Goal: Task Accomplishment & Management: Manage account settings

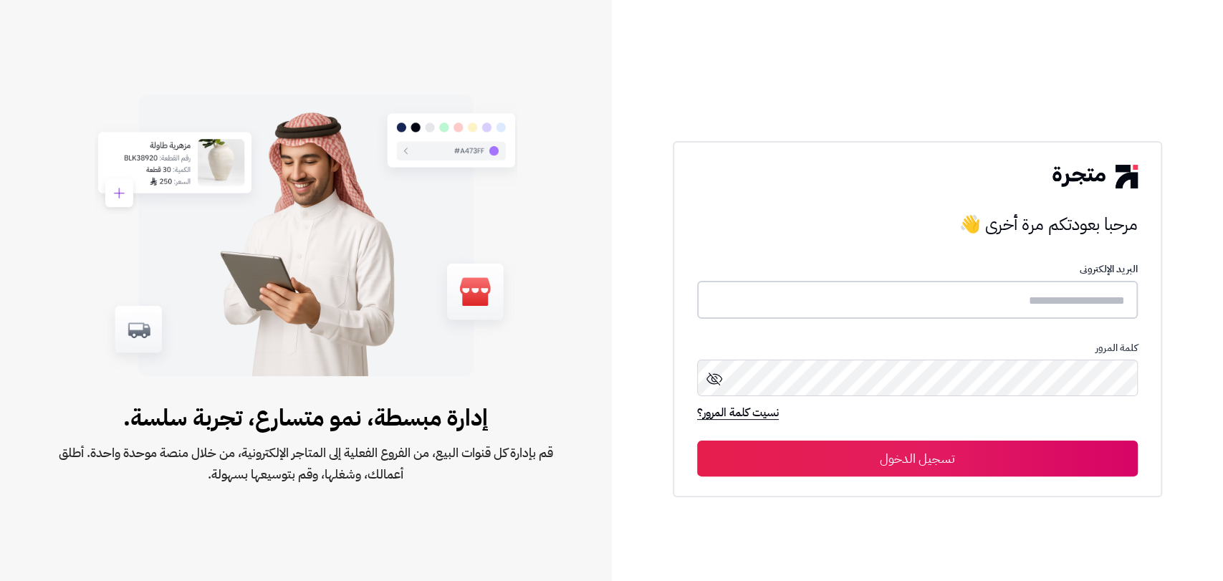
click at [1101, 292] on input "text" at bounding box center [917, 300] width 441 height 38
type input "**********"
click at [950, 459] on button "تسجيل الدخول" at bounding box center [917, 458] width 441 height 36
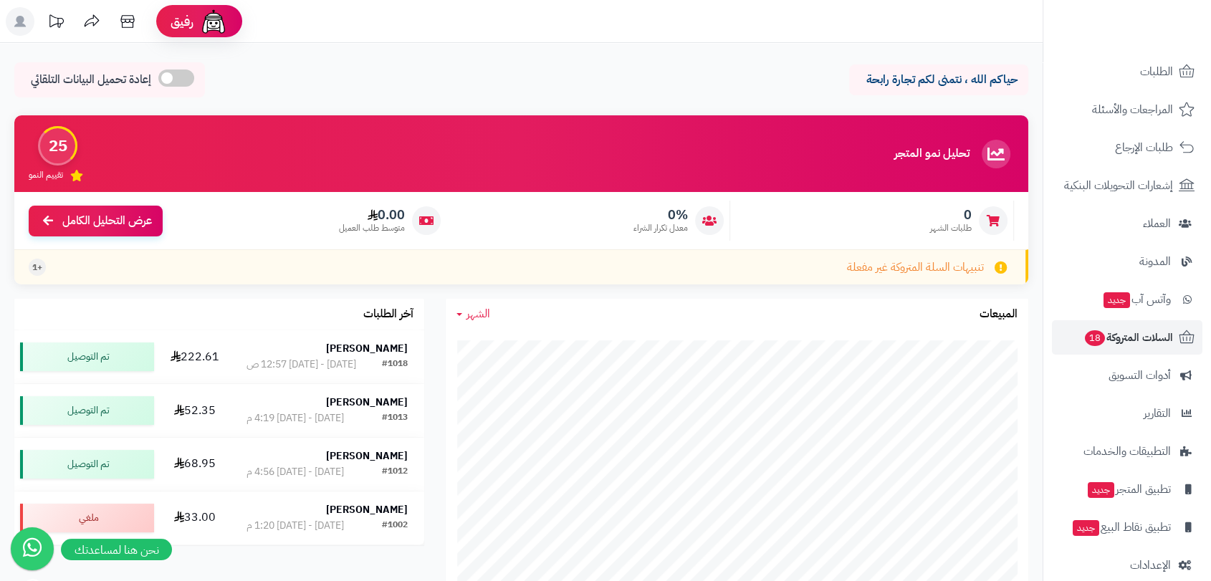
scroll to position [113, 0]
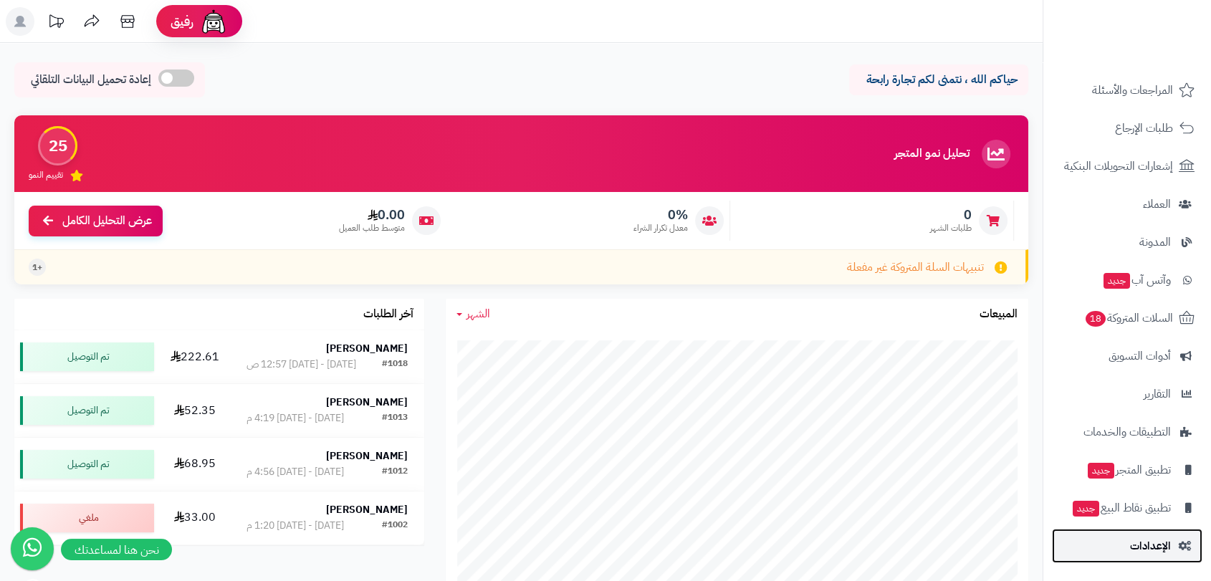
click at [1145, 544] on span "الإعدادات" at bounding box center [1150, 546] width 41 height 20
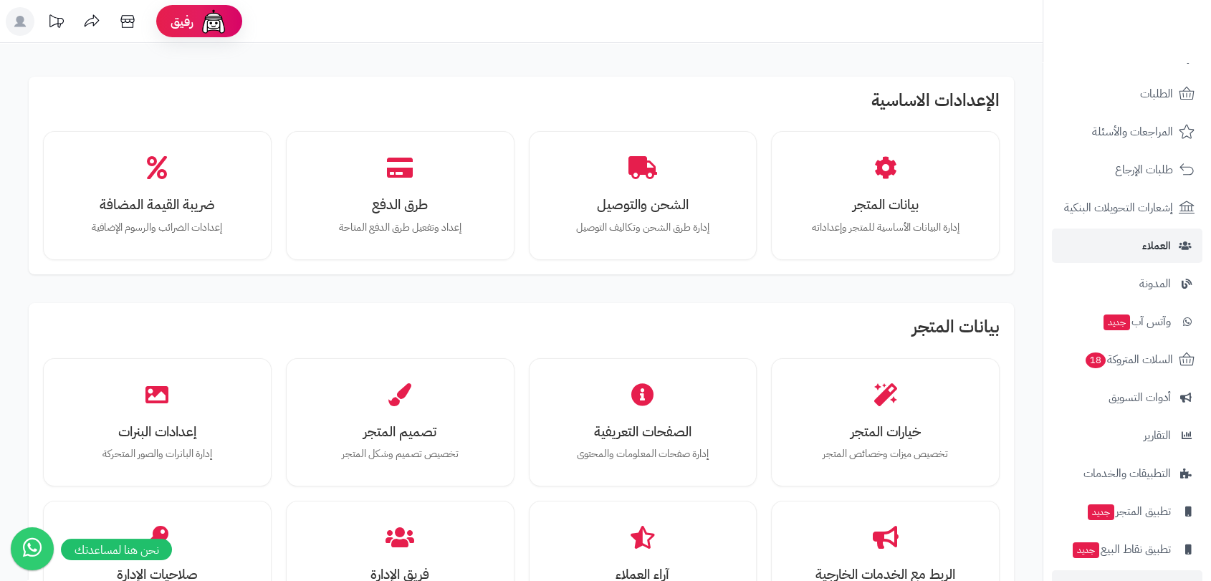
scroll to position [80, 0]
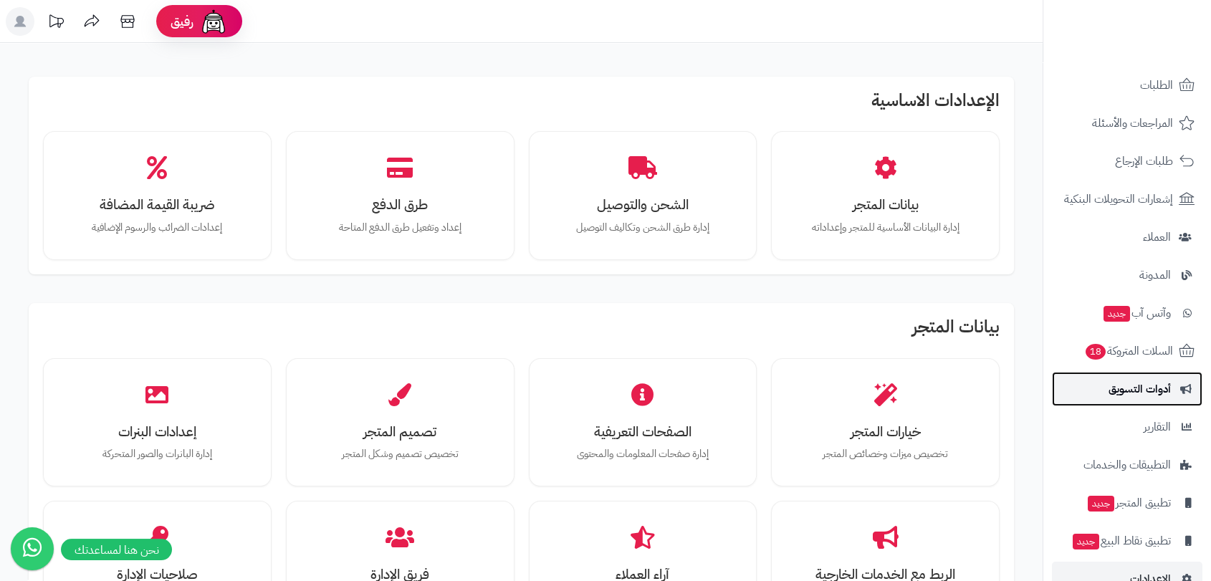
click at [1145, 386] on span "أدوات التسويق" at bounding box center [1140, 389] width 62 height 20
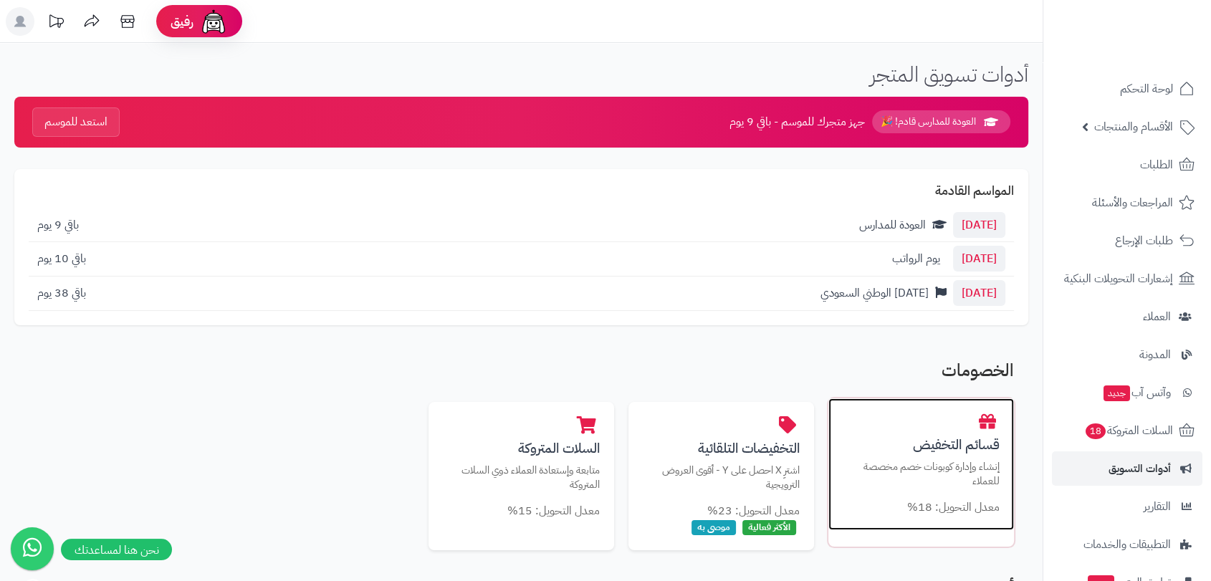
click at [929, 474] on p "إنشاء وإدارة كوبونات خصم مخصصة للعملاء" at bounding box center [921, 473] width 157 height 29
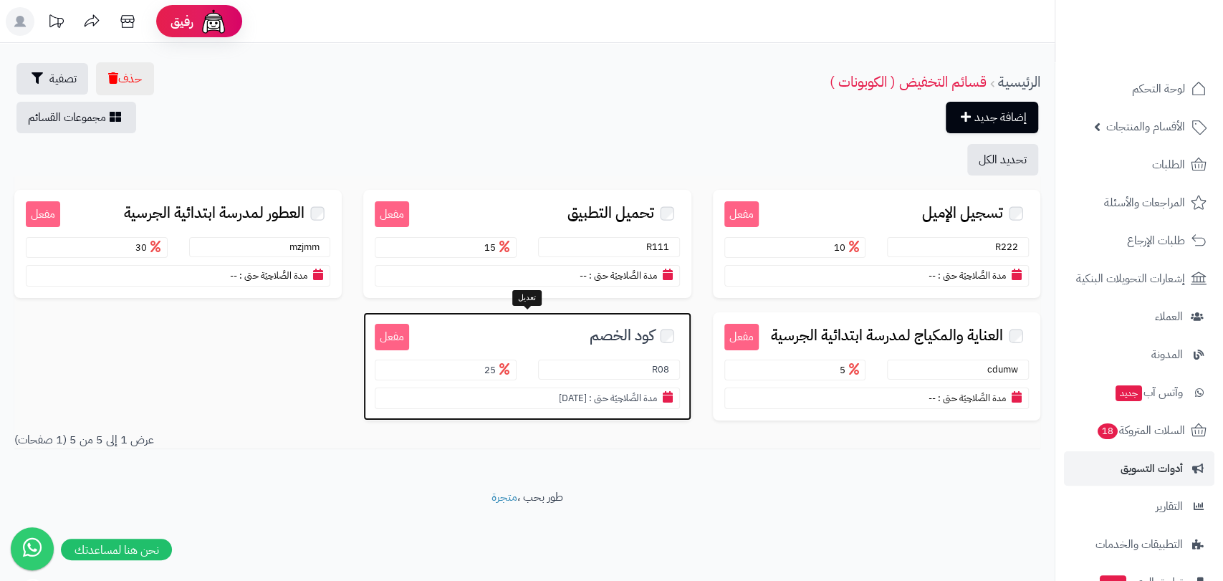
click at [486, 333] on h3 "كود الخصم" at bounding box center [544, 334] width 270 height 21
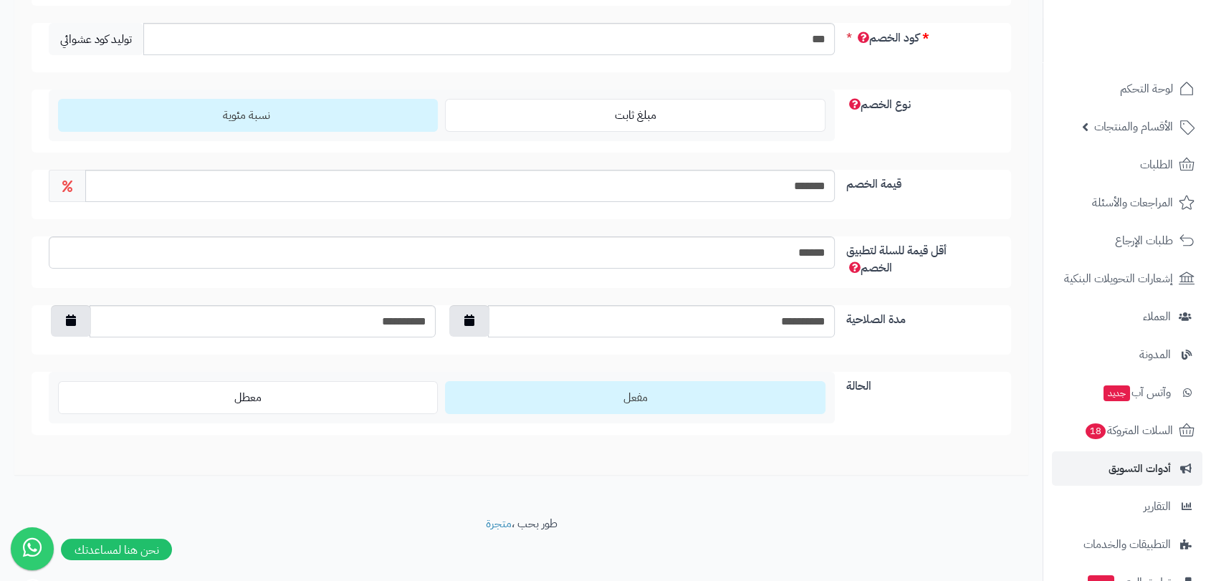
scroll to position [259, 0]
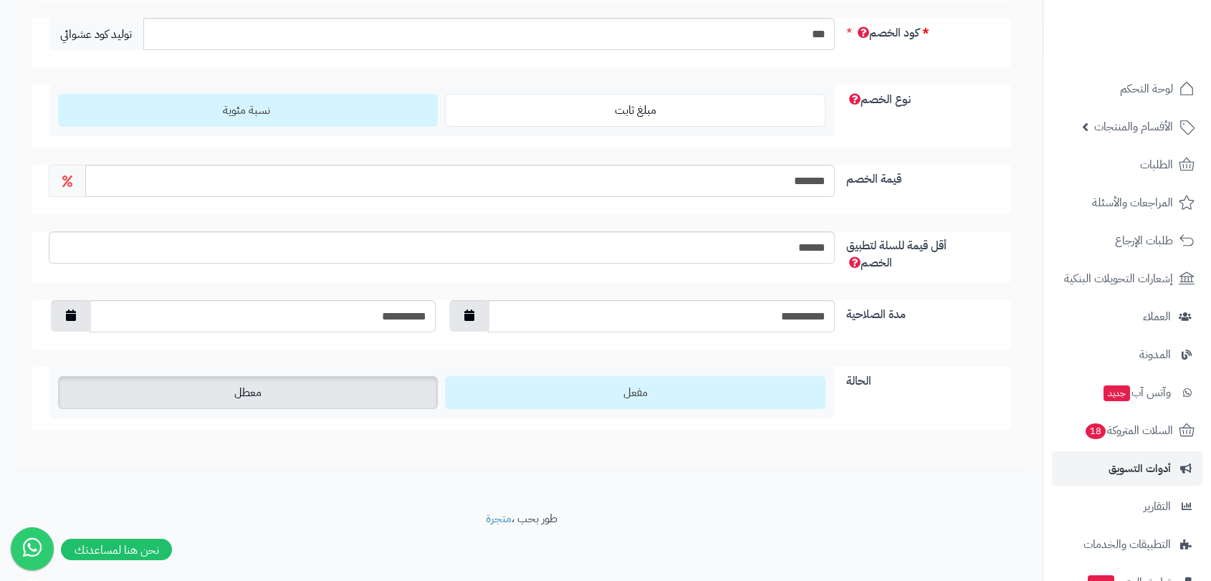
click at [323, 397] on label "معطل" at bounding box center [248, 392] width 380 height 33
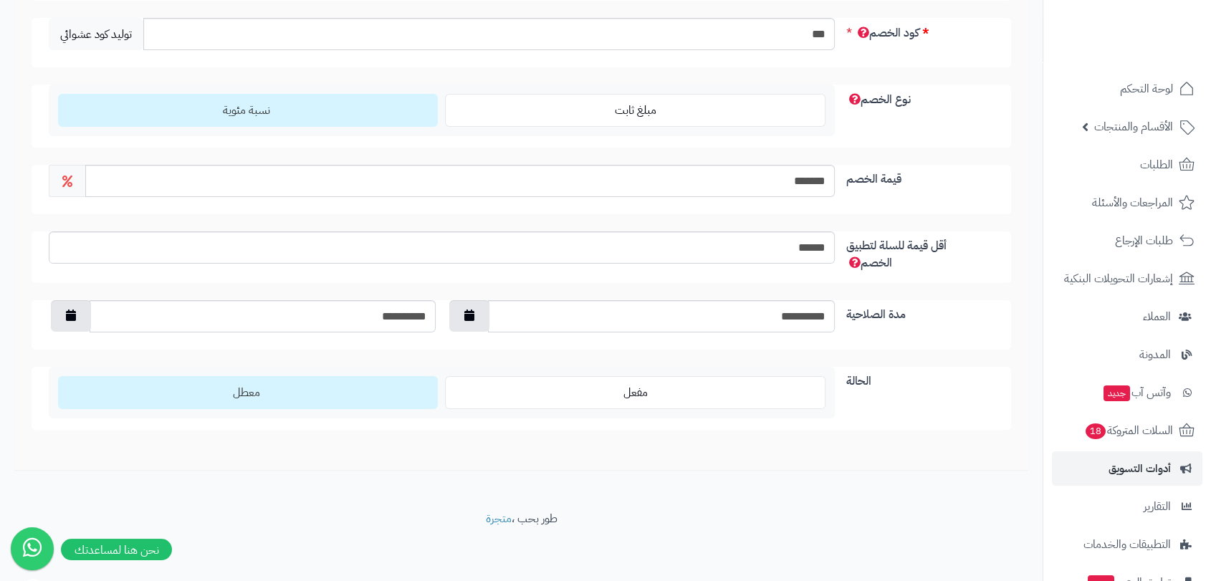
scroll to position [21, 0]
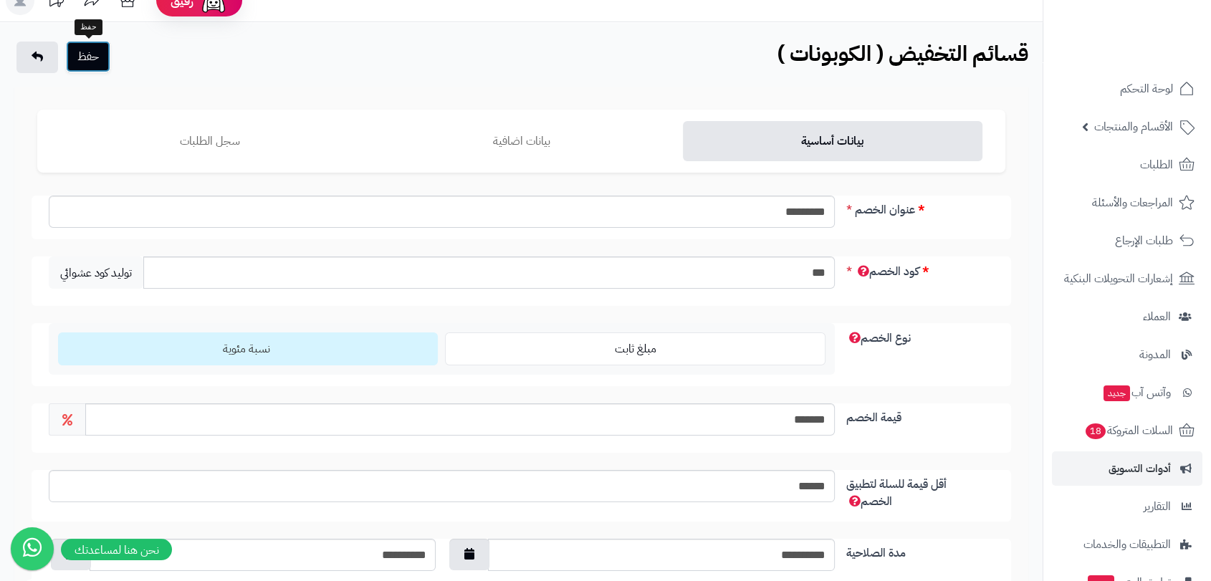
click at [90, 59] on button "حفظ" at bounding box center [88, 57] width 44 height 32
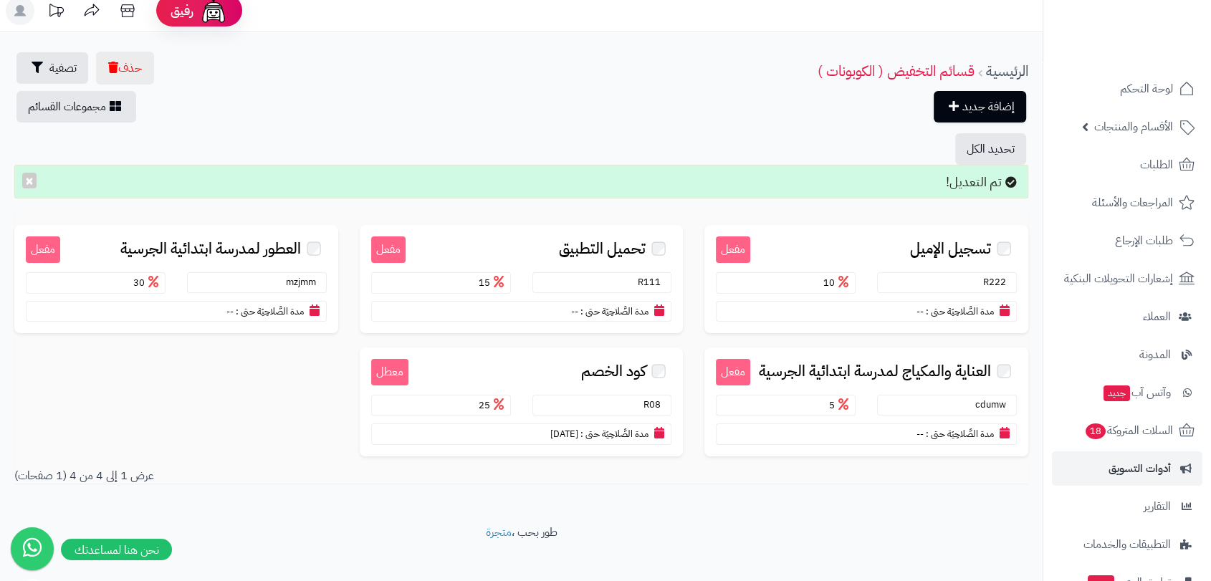
scroll to position [25, 0]
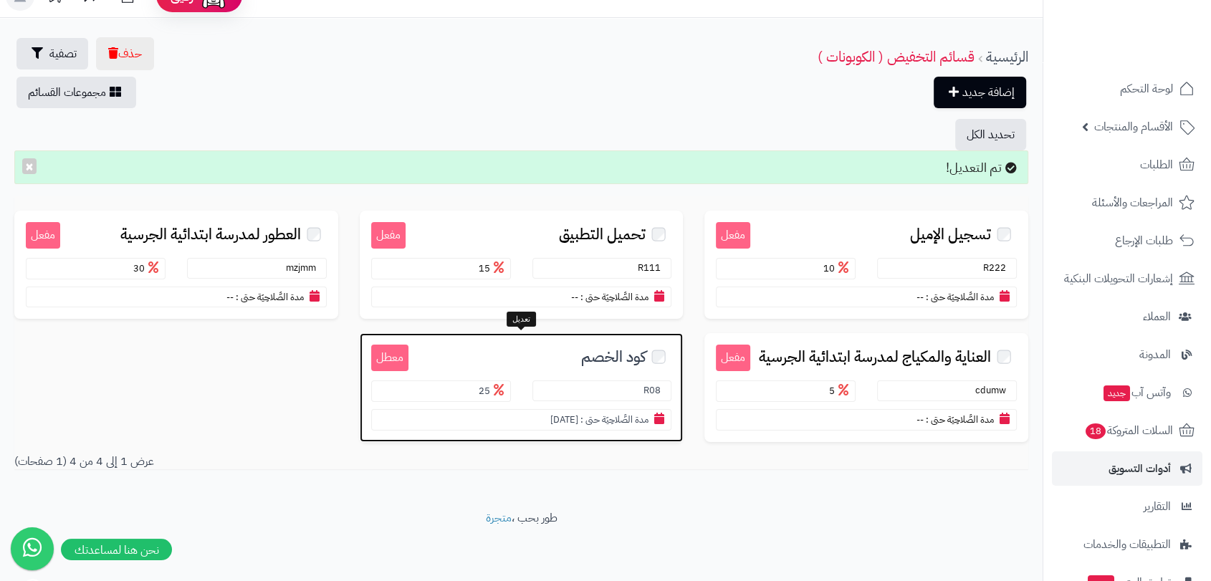
click at [549, 345] on h3 "كود الخصم" at bounding box center [540, 355] width 264 height 21
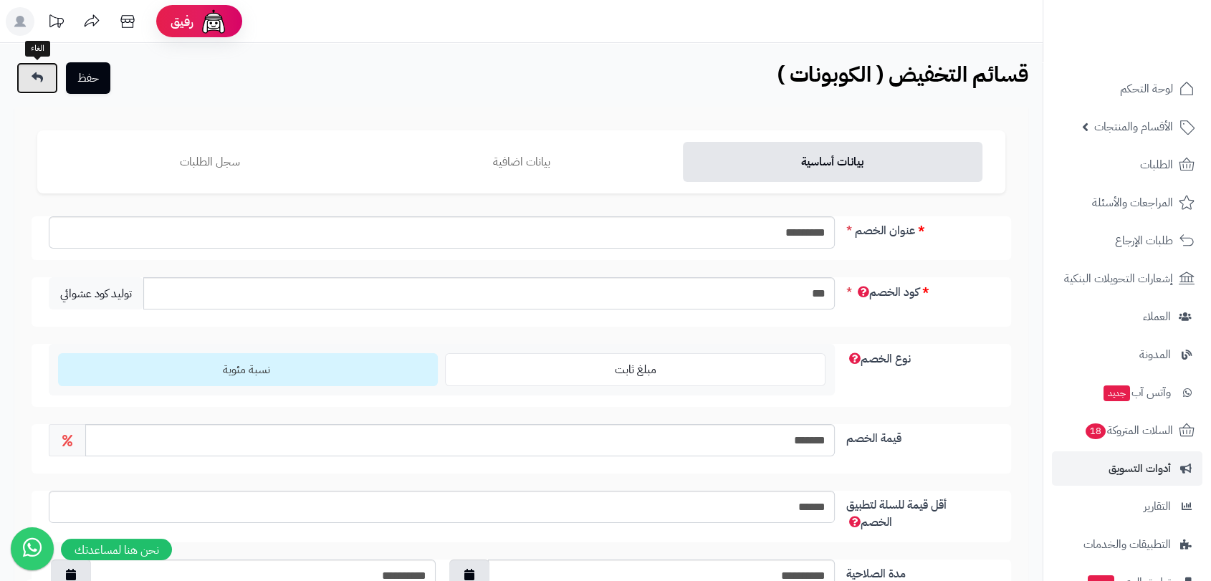
click at [45, 76] on link at bounding box center [37, 78] width 42 height 32
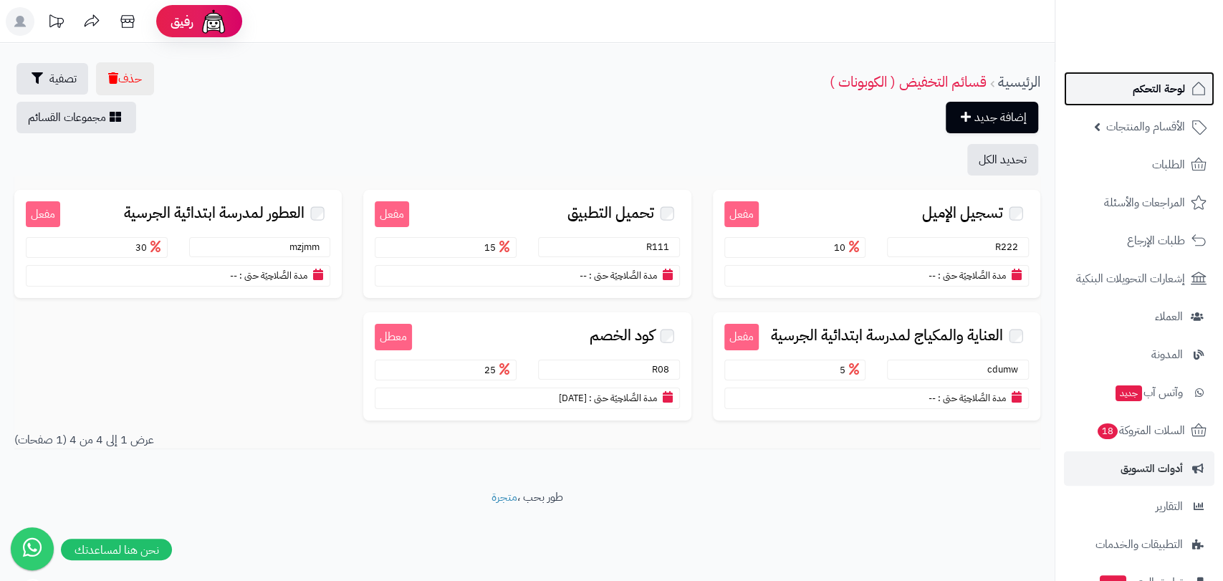
click at [1153, 82] on span "لوحة التحكم" at bounding box center [1159, 89] width 52 height 20
